Goal: Task Accomplishment & Management: Use online tool/utility

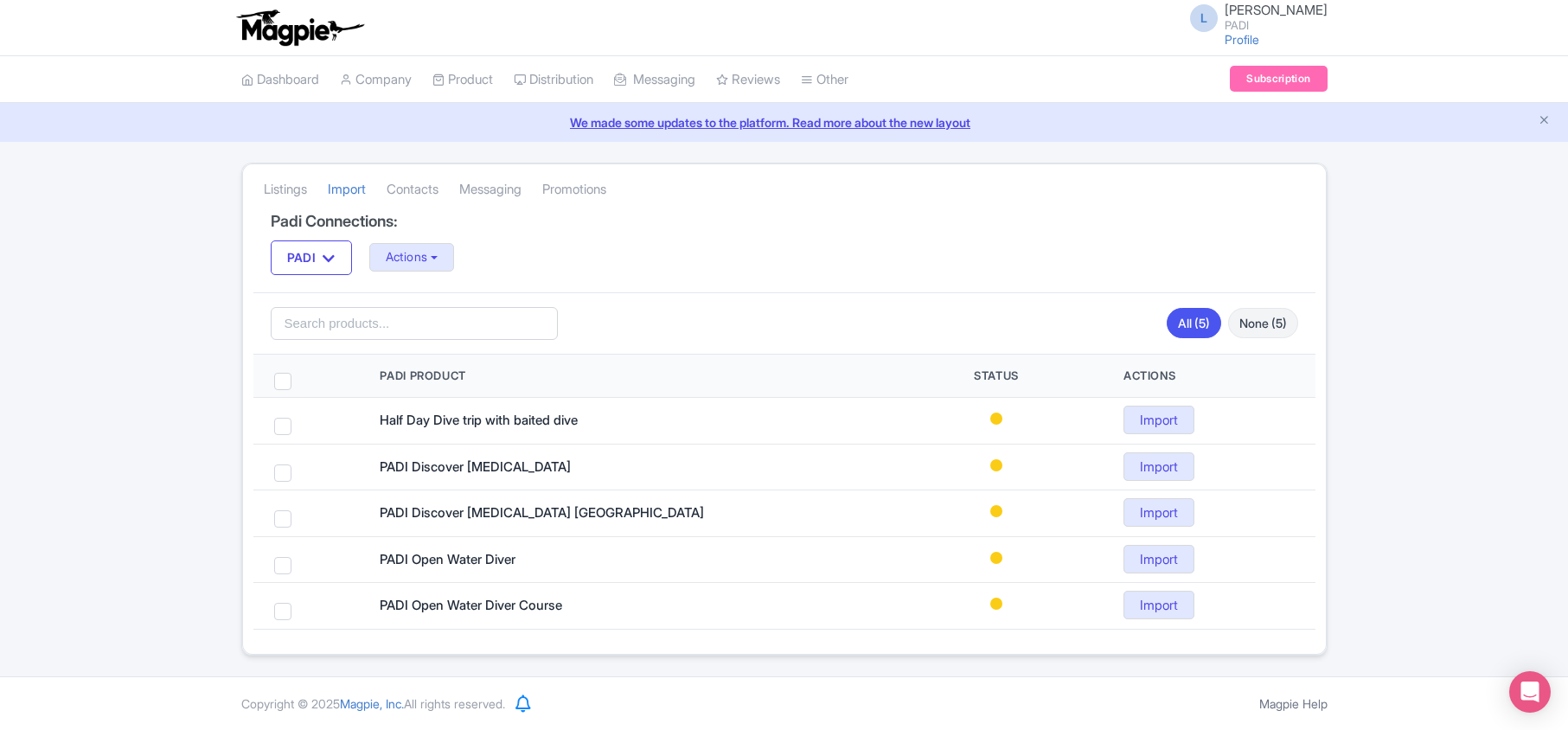
scroll to position [4, 0]
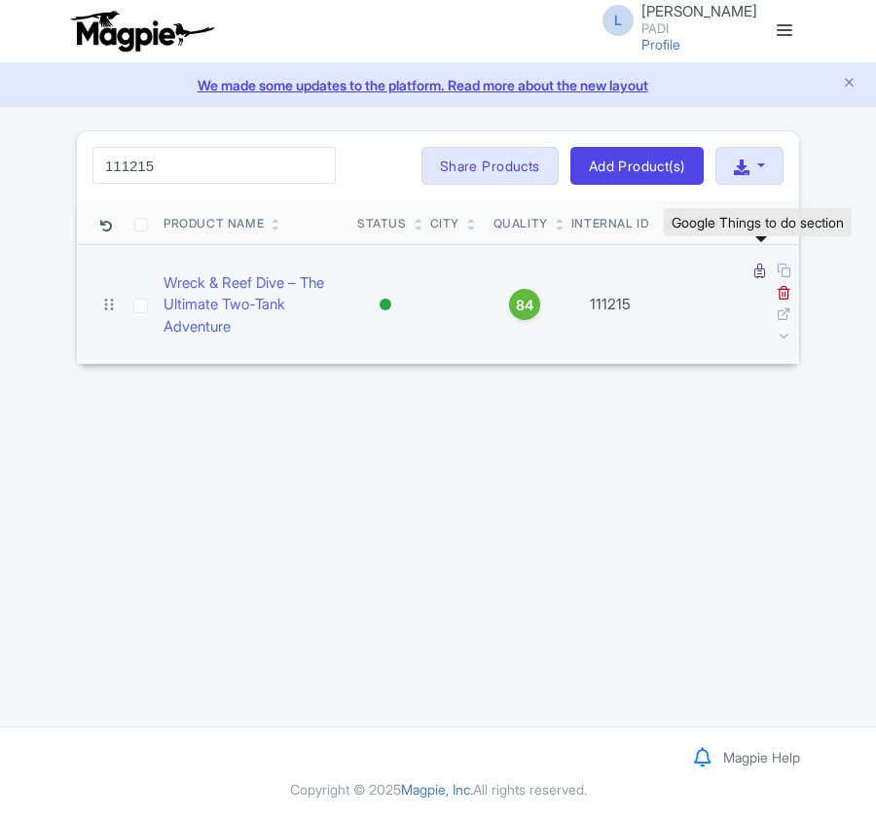
type input "111215"
click at [763, 273] on icon at bounding box center [759, 271] width 11 height 15
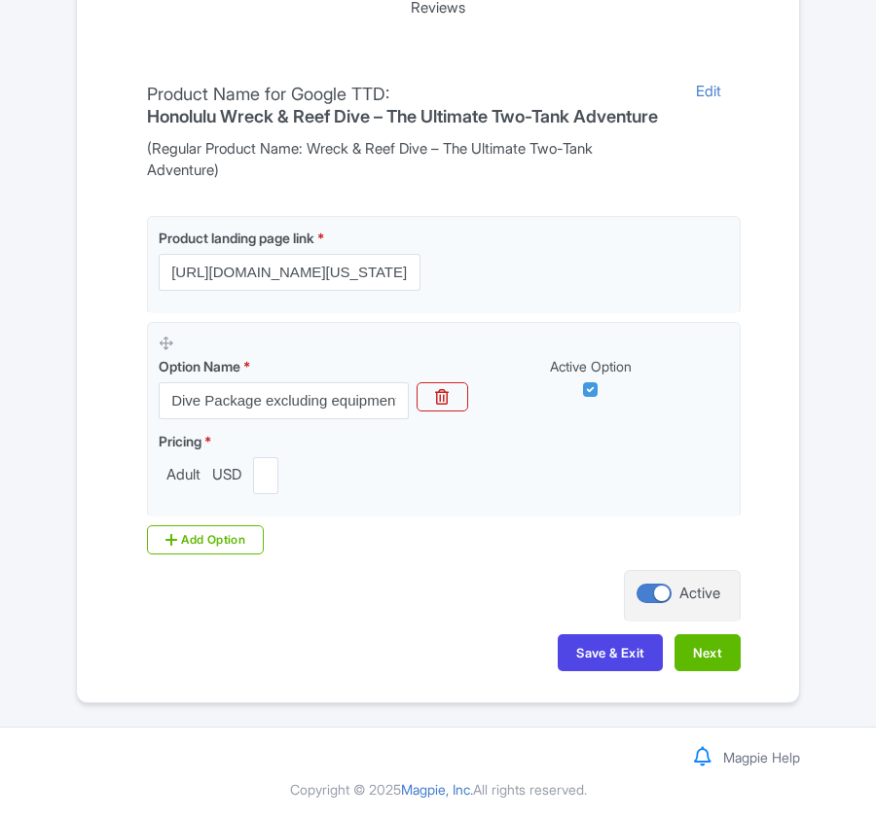
scroll to position [514, 0]
click at [708, 658] on button "Next" at bounding box center [707, 652] width 66 height 37
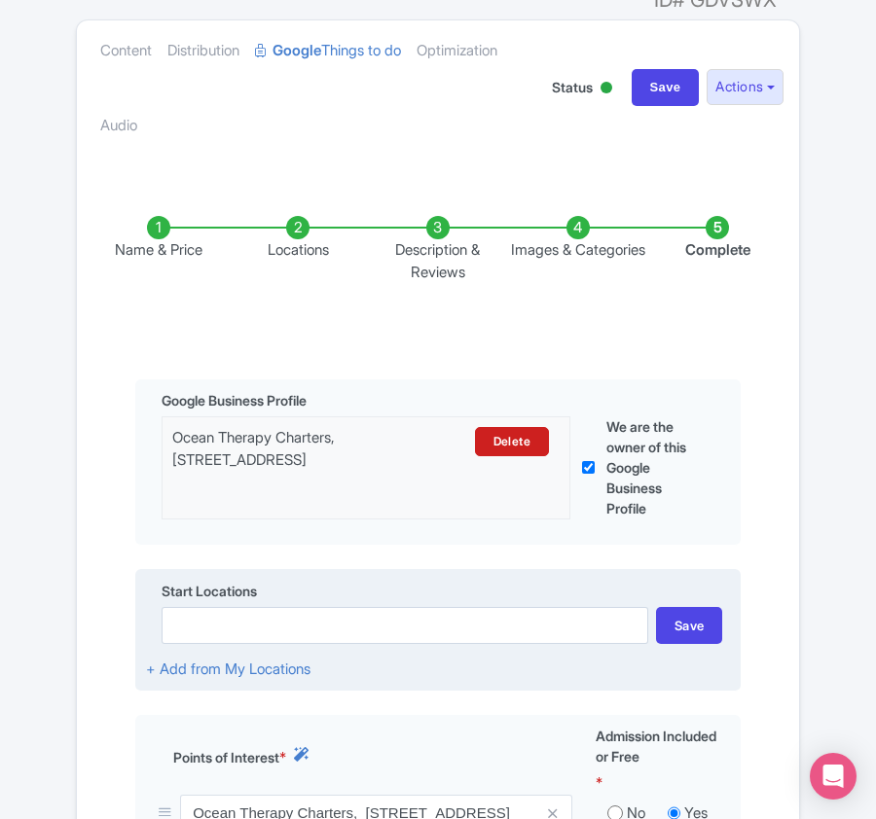
scroll to position [0, 0]
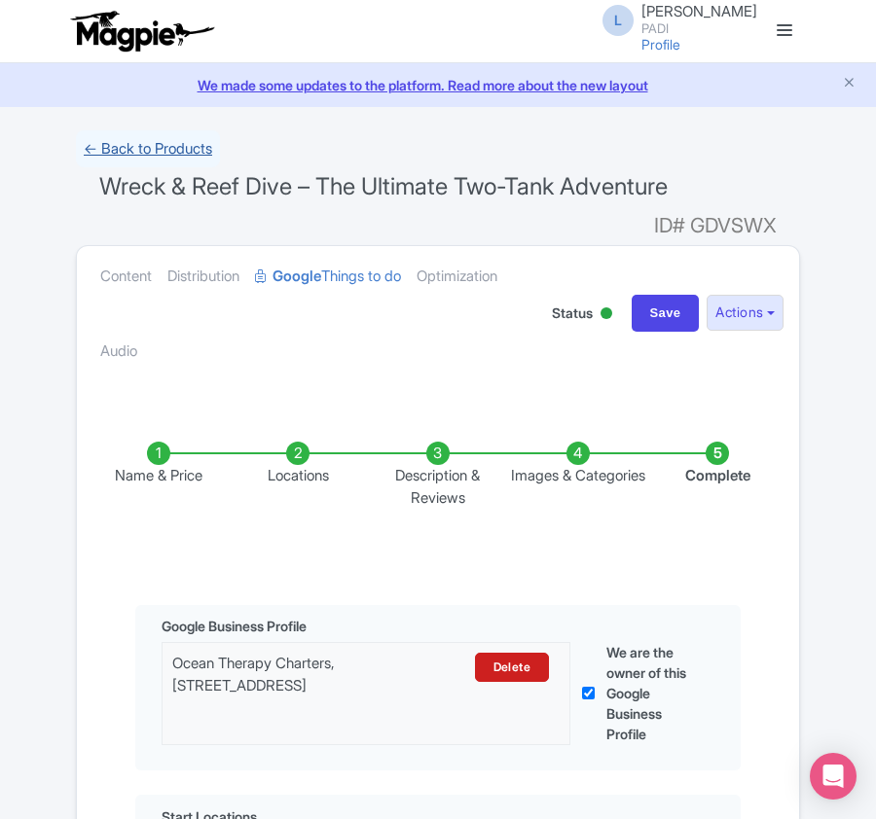
click at [109, 153] on link "← Back to Products" at bounding box center [148, 149] width 144 height 38
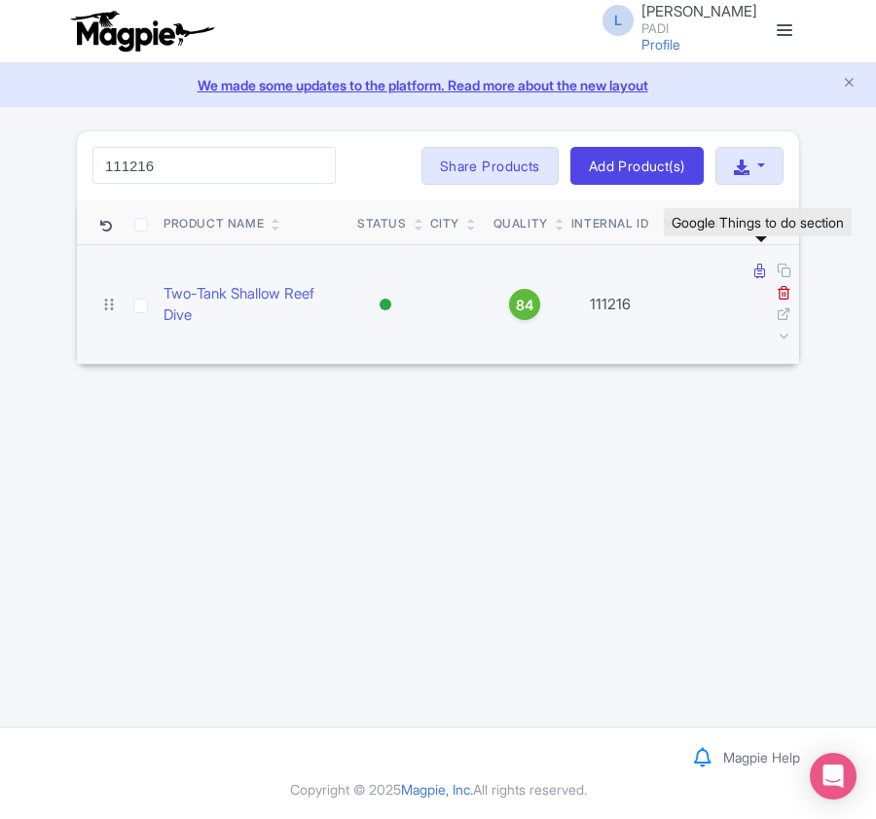
type input "111216"
click at [756, 277] on icon at bounding box center [759, 271] width 11 height 15
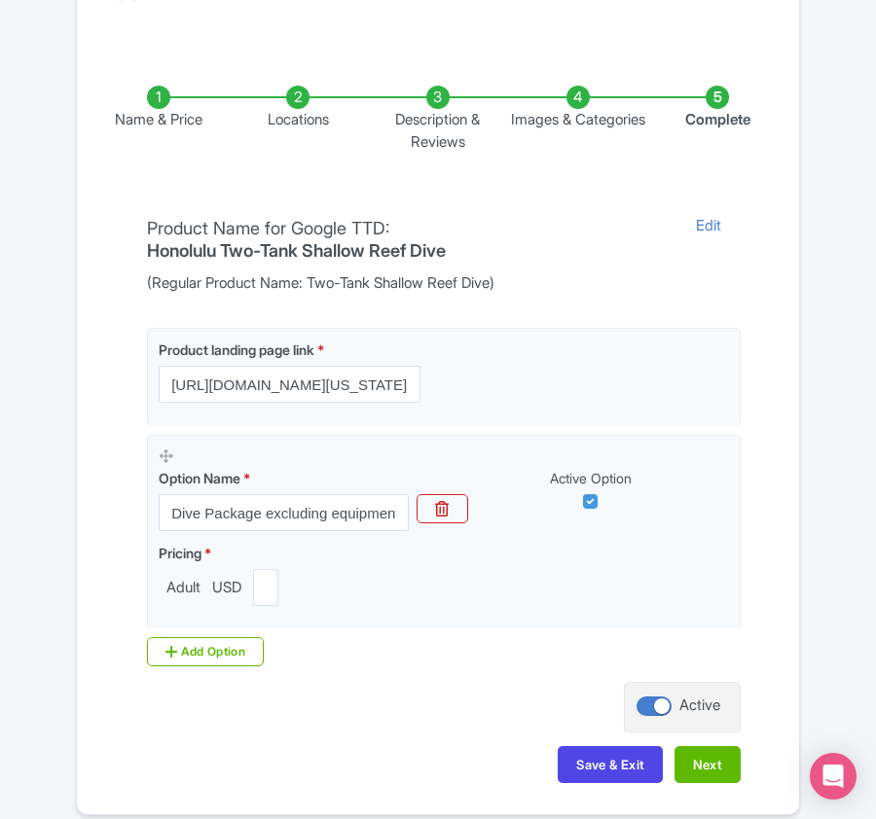
scroll to position [389, 0]
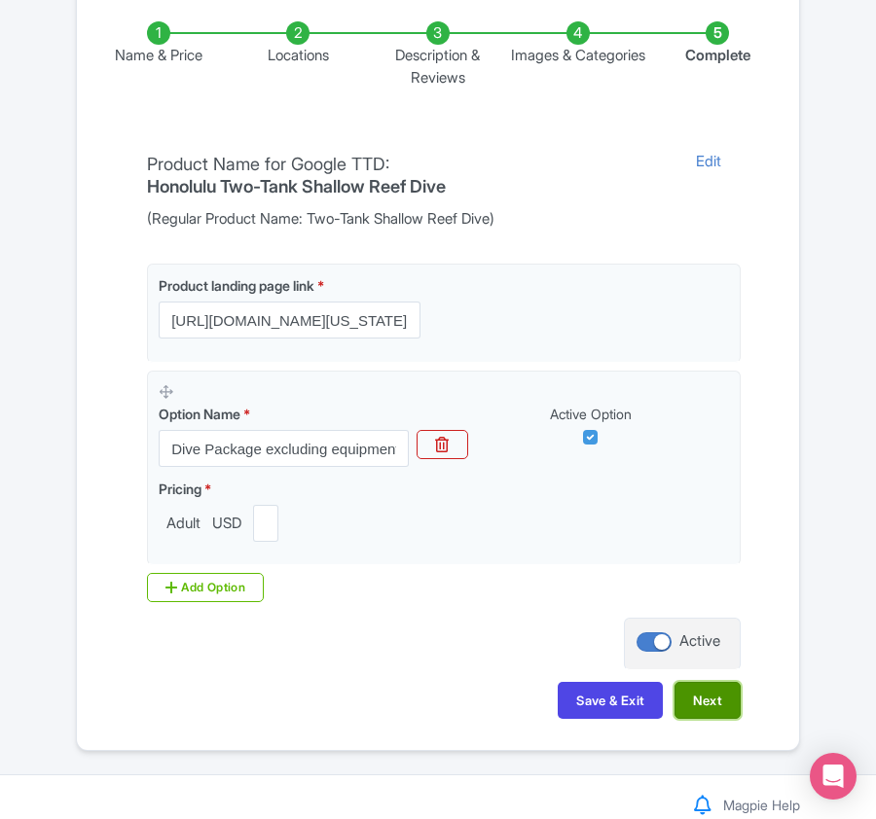
click at [710, 697] on button "Next" at bounding box center [707, 700] width 66 height 37
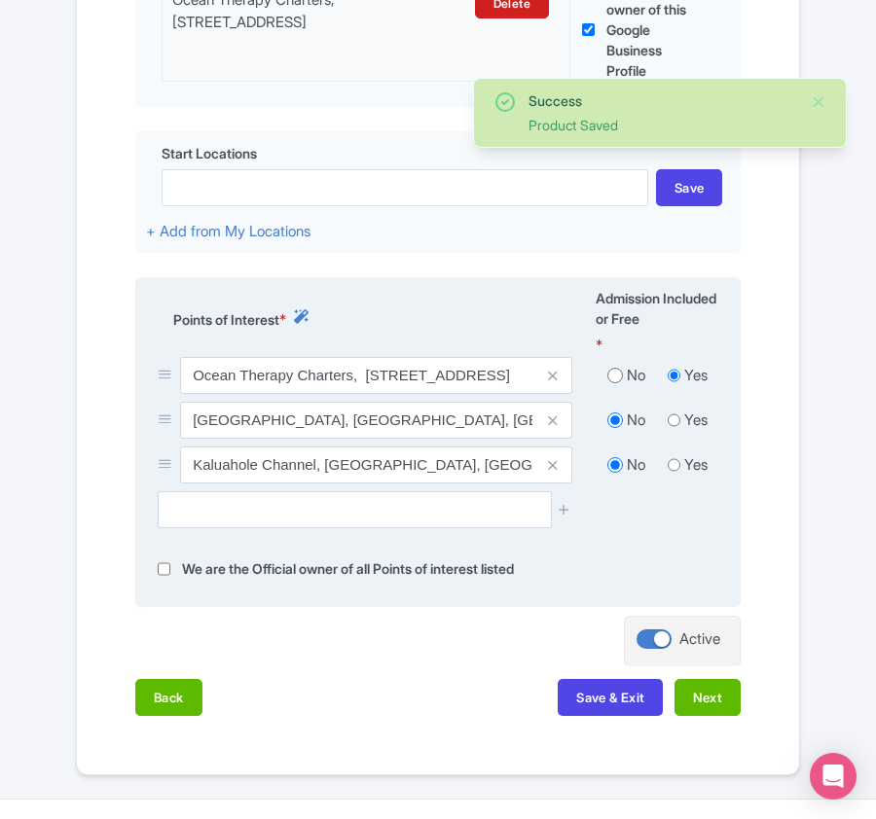
scroll to position [648, 0]
